Goal: Information Seeking & Learning: Learn about a topic

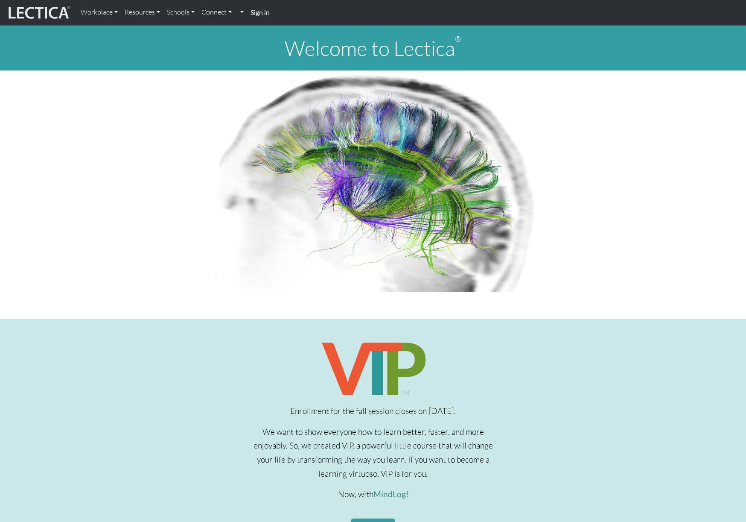
click at [265, 14] on strong "Sign in" at bounding box center [260, 12] width 19 height 8
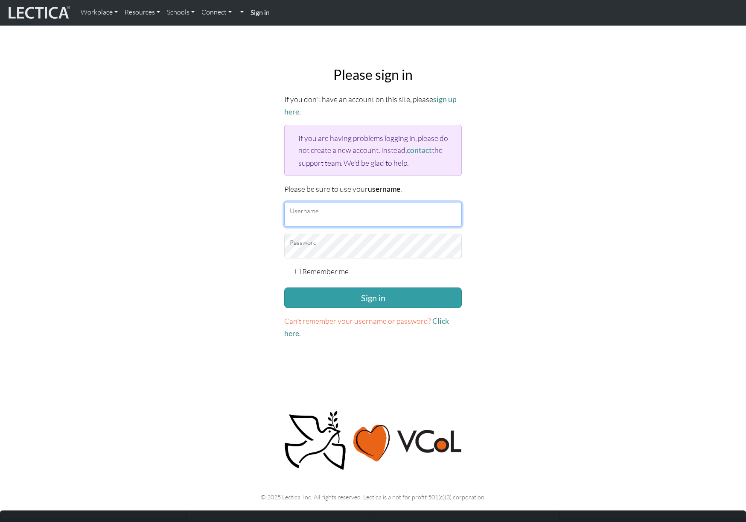
click at [344, 213] on input "Username" at bounding box center [373, 214] width 178 height 25
type input "amcorreia"
click at [284, 287] on button "Sign in" at bounding box center [373, 297] width 178 height 20
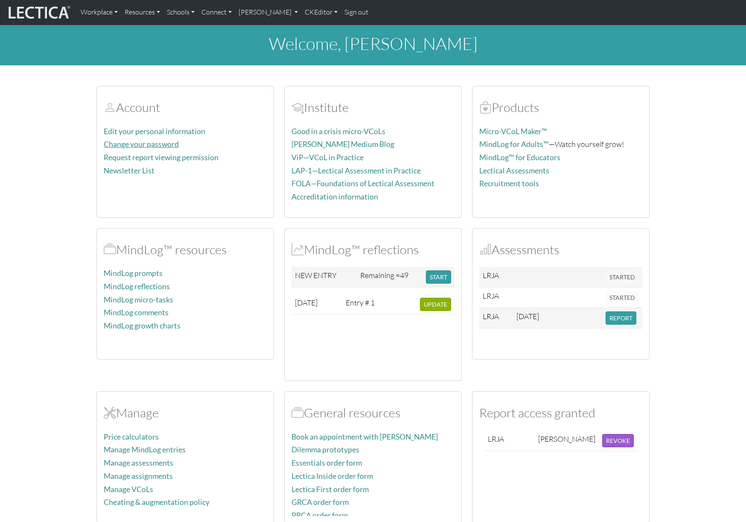
click at [161, 143] on link "Change your password" at bounding box center [141, 144] width 75 height 9
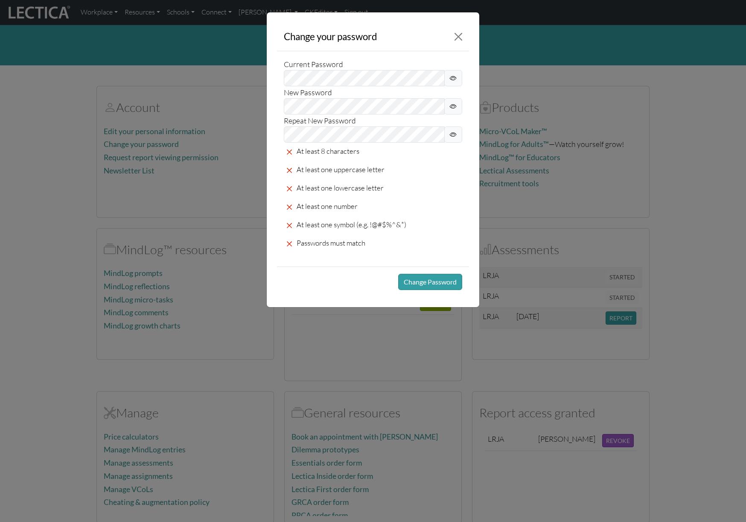
click at [58, 183] on div "Change your password Current Password New Password Repeat New Password At least…" at bounding box center [373, 261] width 746 height 522
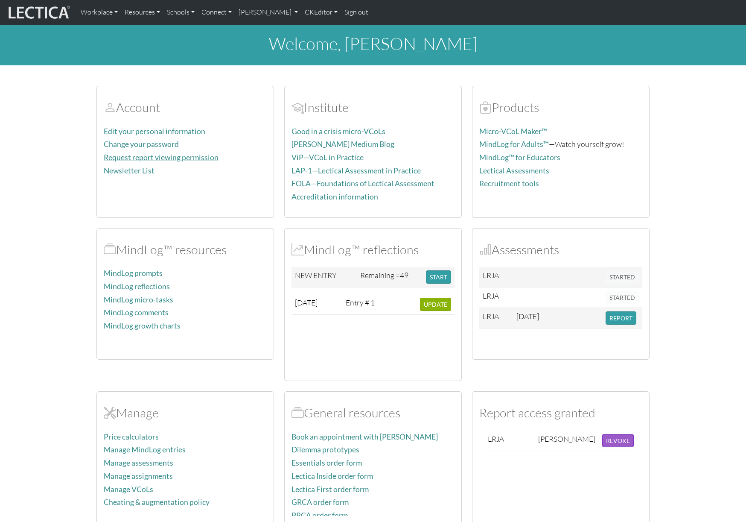
click at [135, 160] on link "Request report viewing permission" at bounding box center [161, 157] width 115 height 9
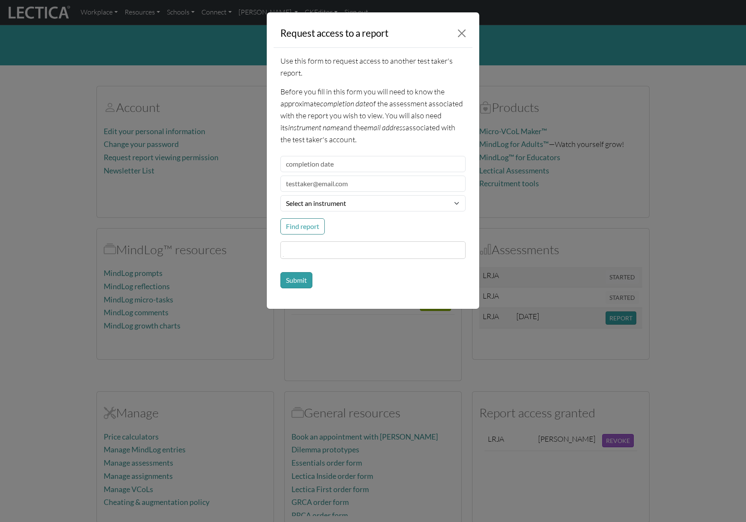
click at [35, 188] on div "Request access to a report Use this form to request access to another test take…" at bounding box center [373, 261] width 746 height 522
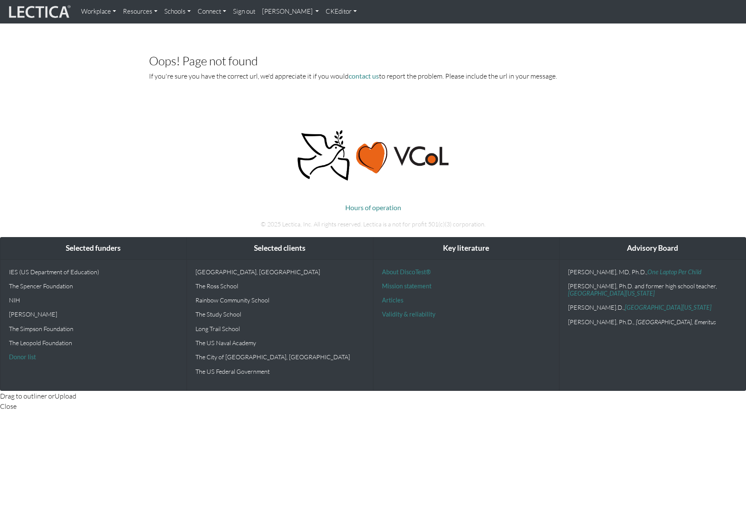
click at [44, 158] on body "Workplace Assessments Why LectaTests? About LectaTests Leadership Leader develo…" at bounding box center [373, 205] width 746 height 411
click at [175, 119] on body "Workplace Assessments Why LectaTests? About LectaTests Leadership Leader develo…" at bounding box center [373, 205] width 746 height 411
